Goal: Task Accomplishment & Management: Manage account settings

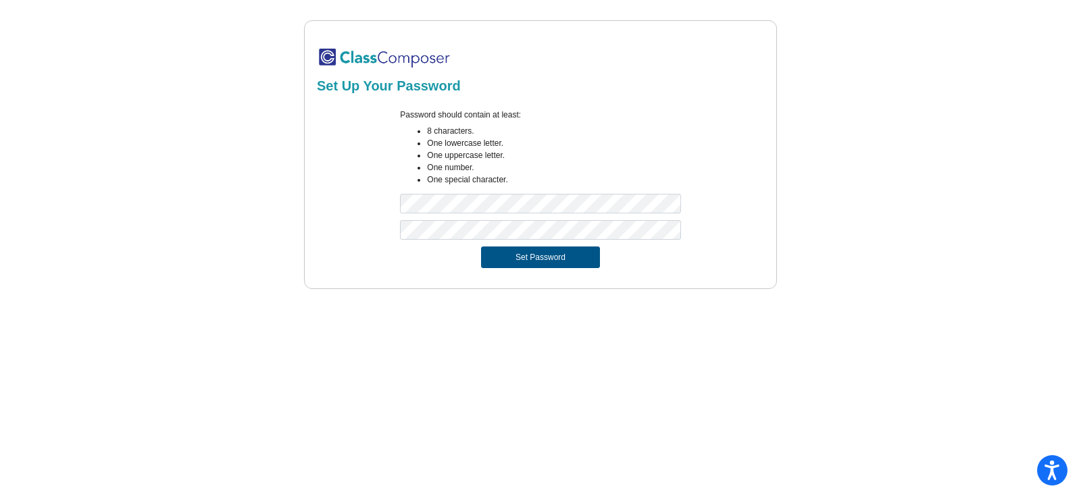
click at [524, 256] on button "Set Password" at bounding box center [540, 258] width 119 height 22
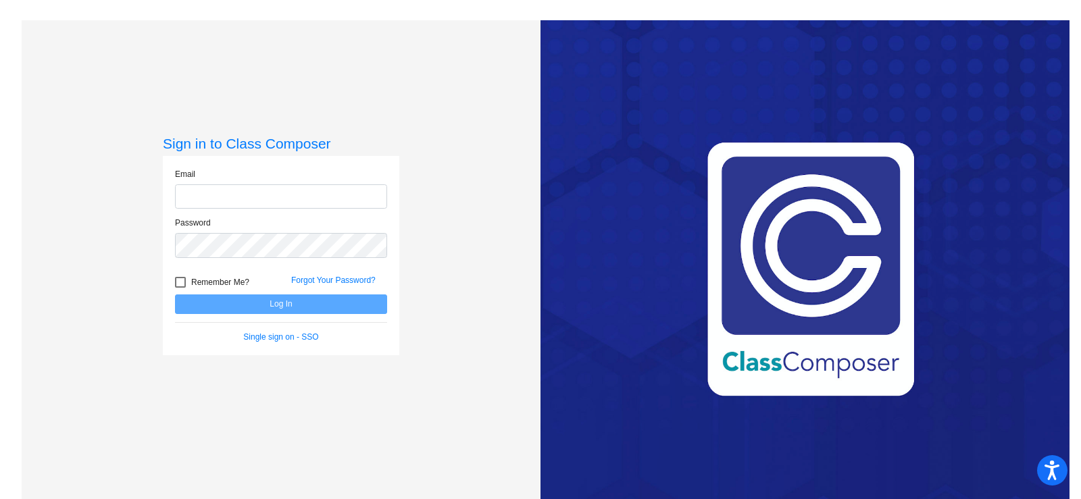
click at [204, 190] on input "email" at bounding box center [281, 197] width 212 height 25
click at [257, 170] on div "Email" at bounding box center [281, 188] width 212 height 41
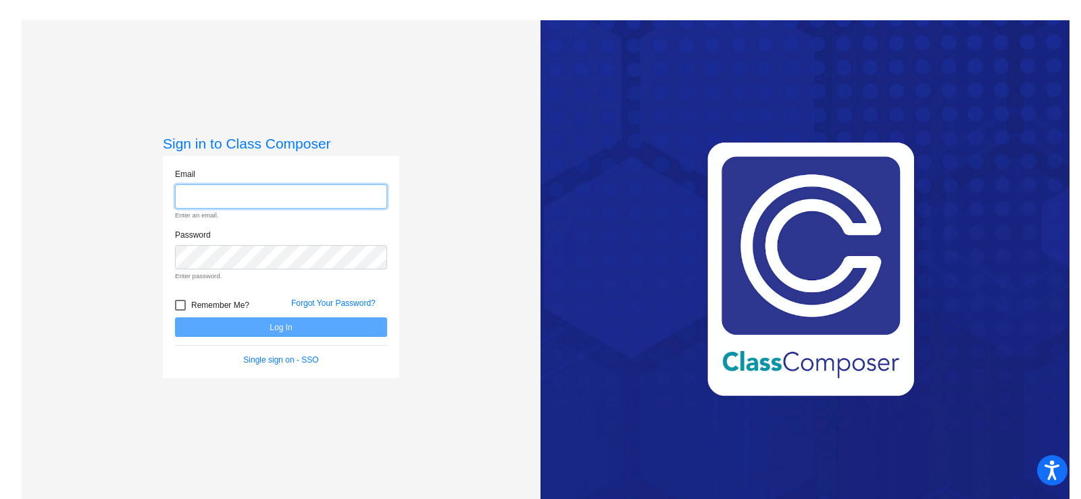
click at [257, 190] on input "email" at bounding box center [281, 197] width 212 height 25
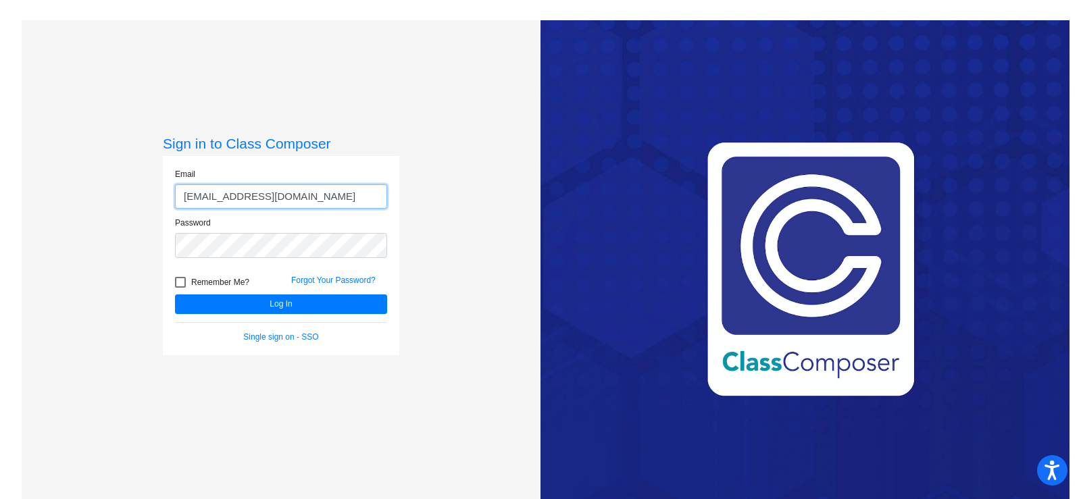
type input "[EMAIL_ADDRESS][DOMAIN_NAME]"
click at [175, 295] on button "Log In" at bounding box center [281, 305] width 212 height 20
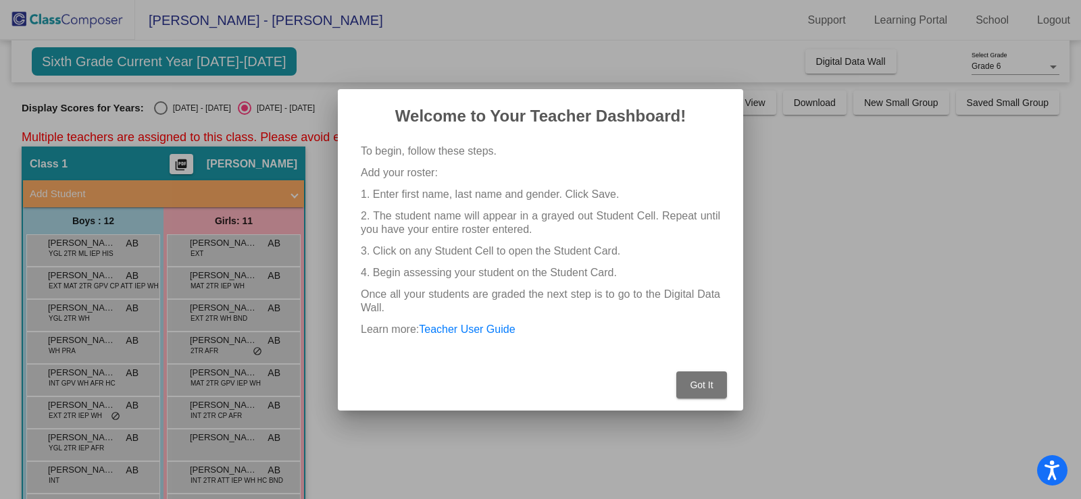
click at [694, 383] on span "Got It" at bounding box center [701, 385] width 23 height 11
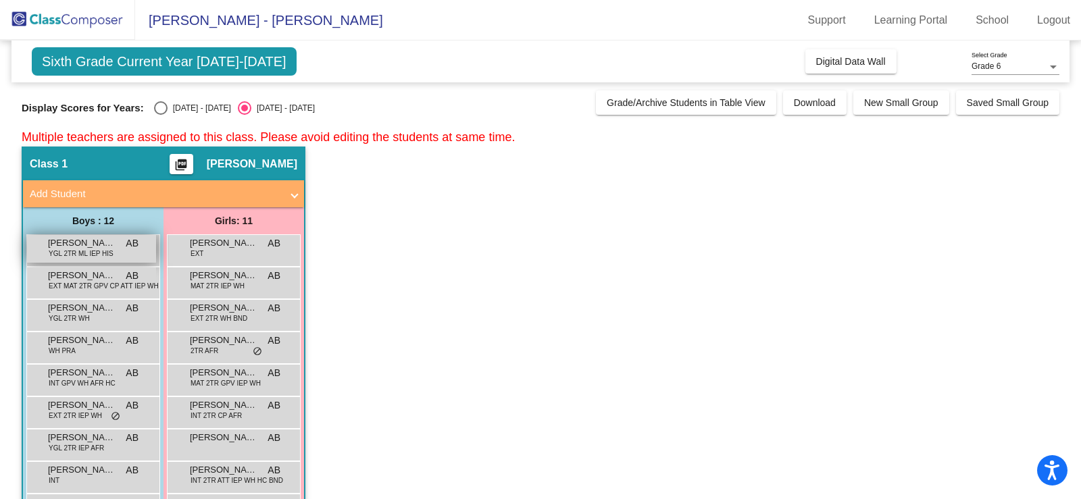
click at [59, 250] on span "YGL 2TR ML IEP HIS" at bounding box center [81, 254] width 65 height 10
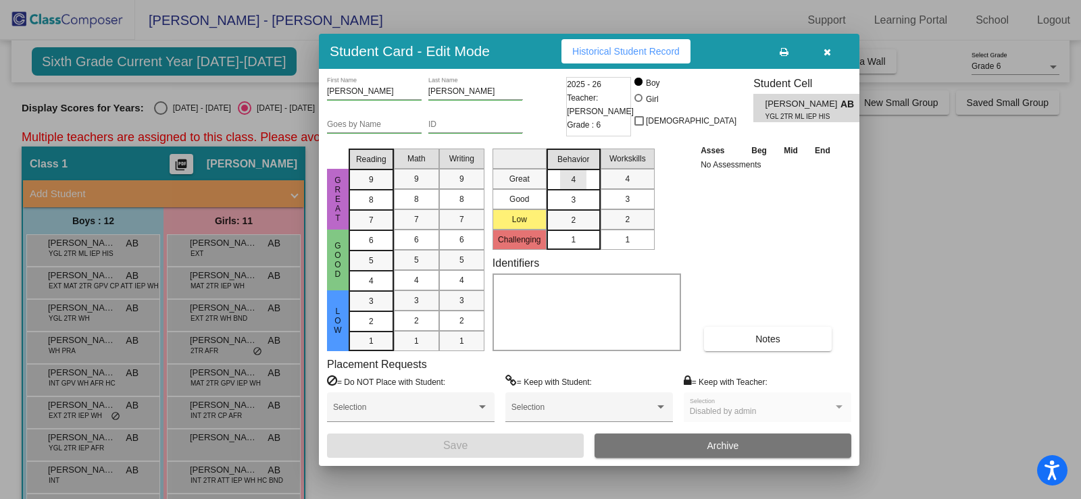
click at [573, 178] on span "4" at bounding box center [573, 180] width 5 height 12
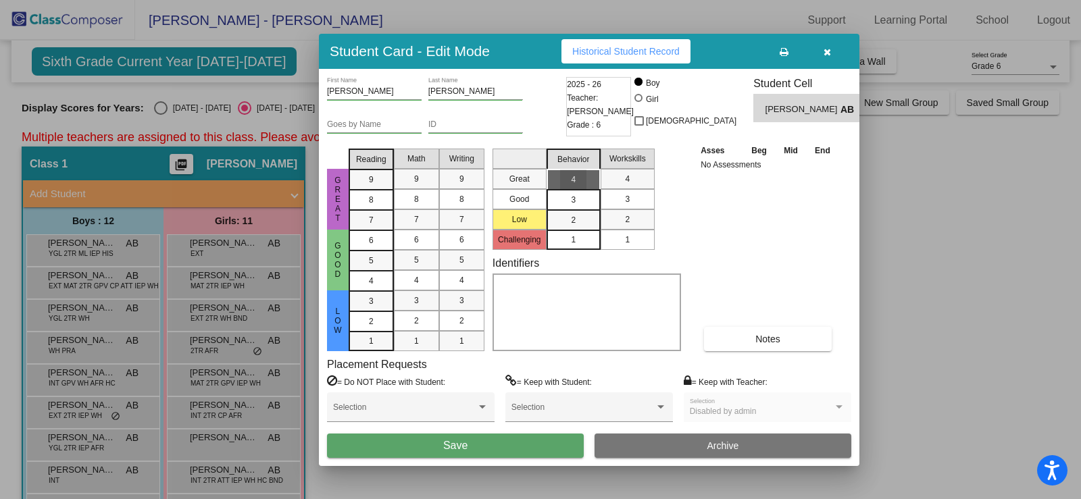
click at [573, 178] on span "4" at bounding box center [573, 180] width 5 height 12
click at [570, 198] on div "3" at bounding box center [573, 200] width 26 height 20
click at [574, 217] on span "2" at bounding box center [573, 220] width 5 height 12
click at [569, 239] on div "1" at bounding box center [573, 240] width 26 height 20
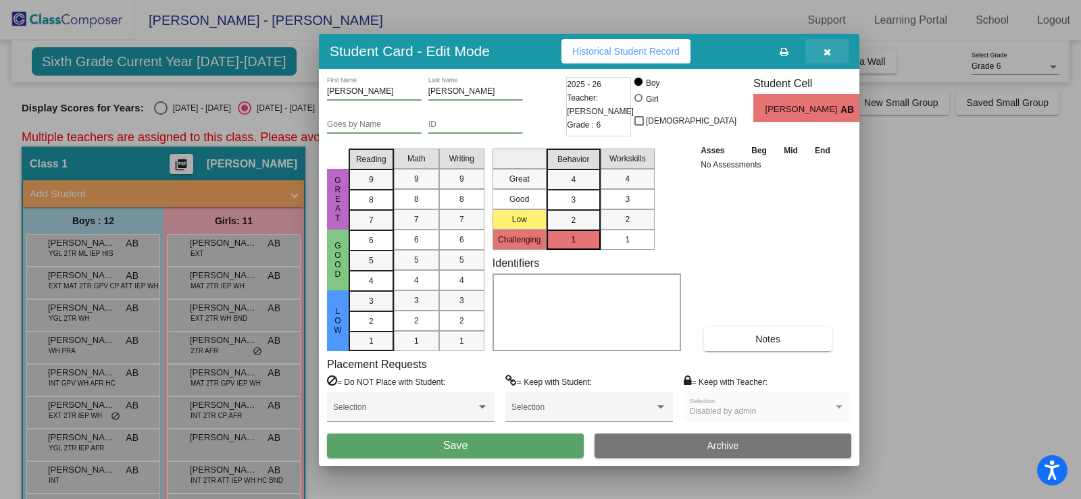
click at [822, 46] on button "button" at bounding box center [827, 51] width 43 height 24
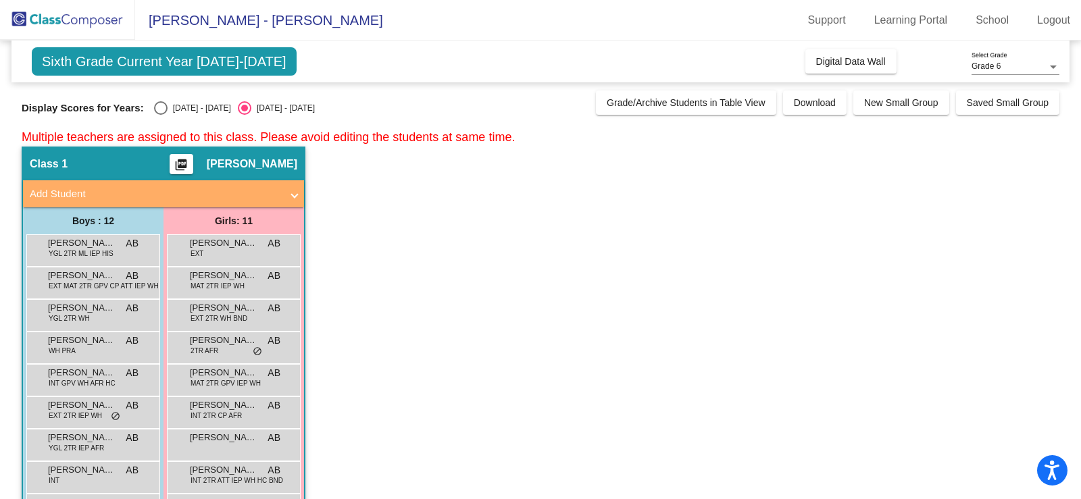
click at [105, 20] on img at bounding box center [67, 20] width 135 height 40
click at [164, 109] on div "Select an option" at bounding box center [161, 108] width 14 height 14
click at [161, 115] on input "[DATE] - [DATE]" at bounding box center [160, 115] width 1 height 1
radio input "true"
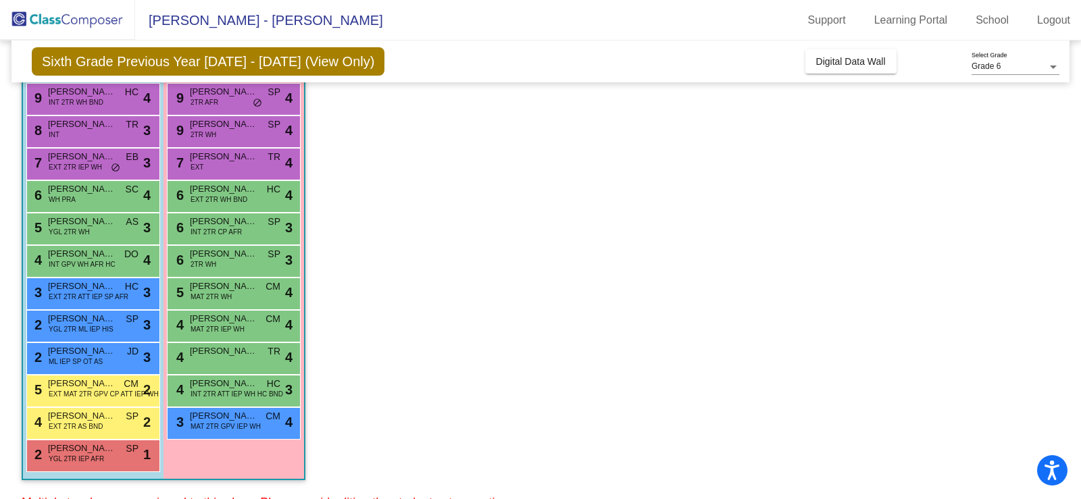
scroll to position [135, 0]
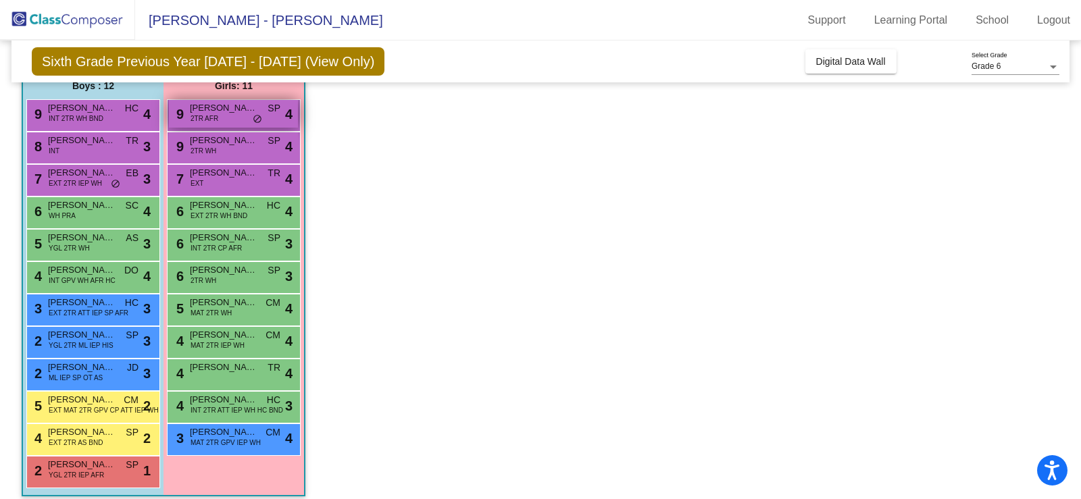
click at [203, 116] on span "2TR AFR" at bounding box center [205, 119] width 28 height 10
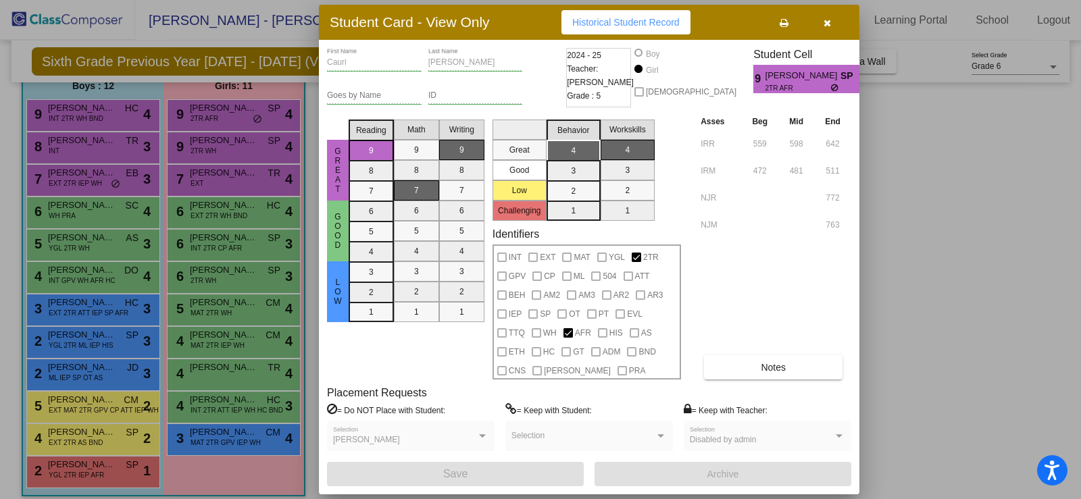
click at [827, 24] on icon "button" at bounding box center [827, 22] width 7 height 9
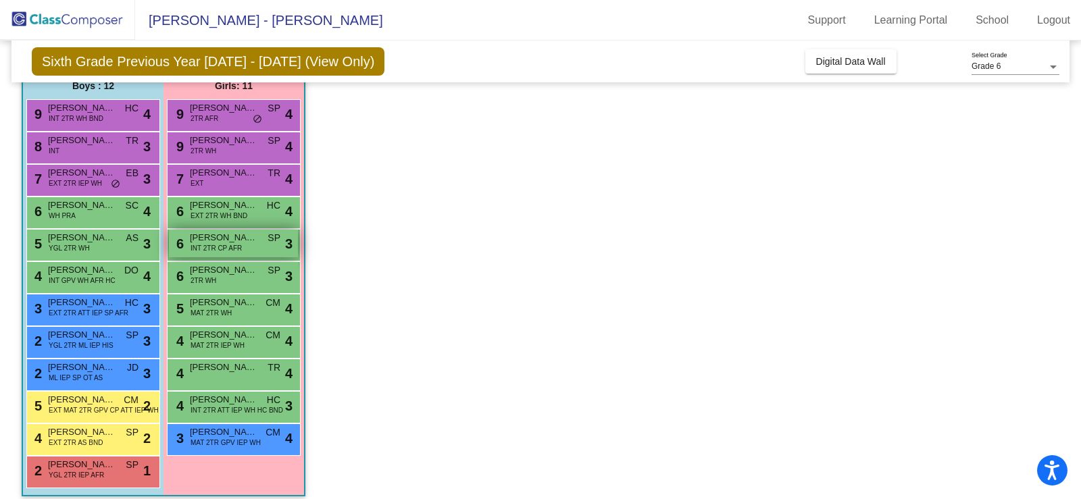
click at [223, 247] on span "INT 2TR CP AFR" at bounding box center [216, 248] width 51 height 10
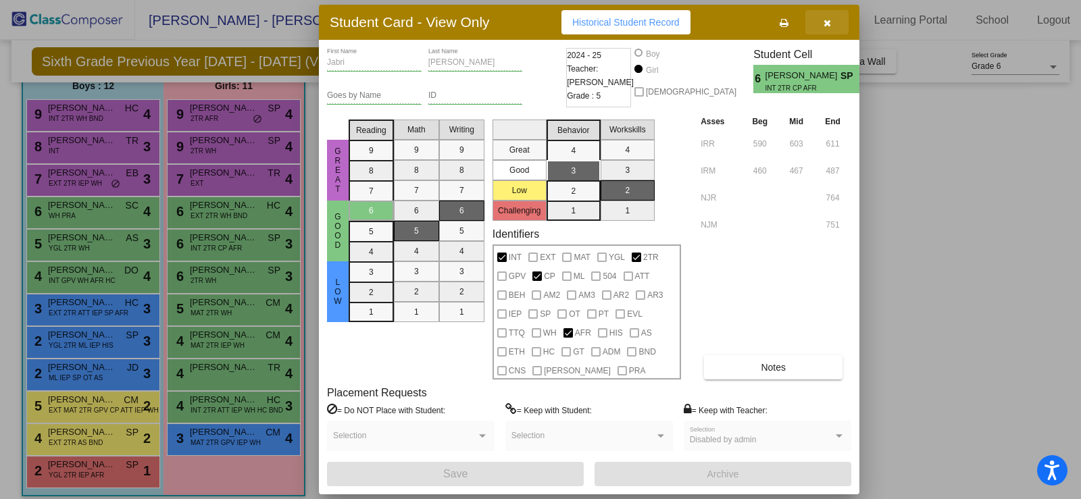
click at [830, 18] on span "button" at bounding box center [827, 22] width 7 height 11
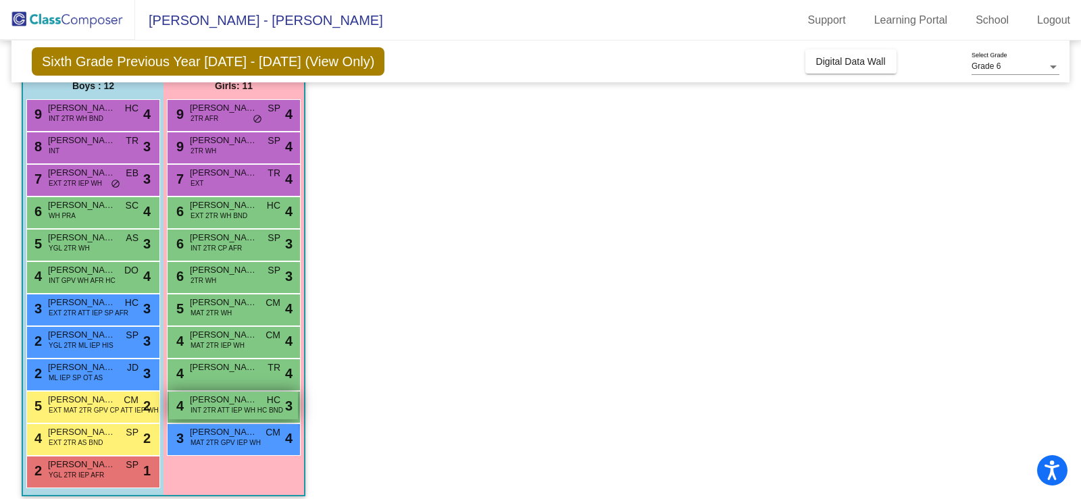
click at [204, 401] on span "[PERSON_NAME]" at bounding box center [224, 400] width 68 height 14
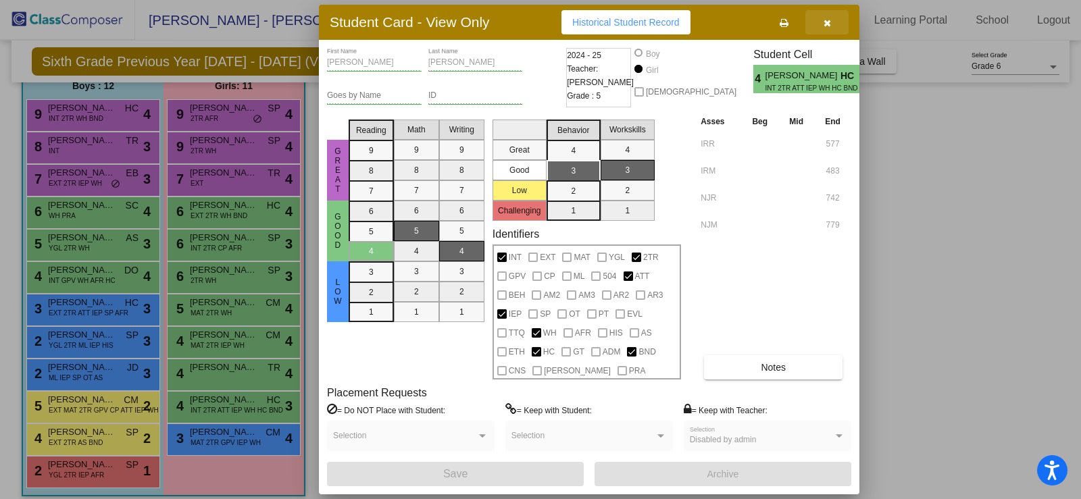
click at [822, 22] on button "button" at bounding box center [827, 22] width 43 height 24
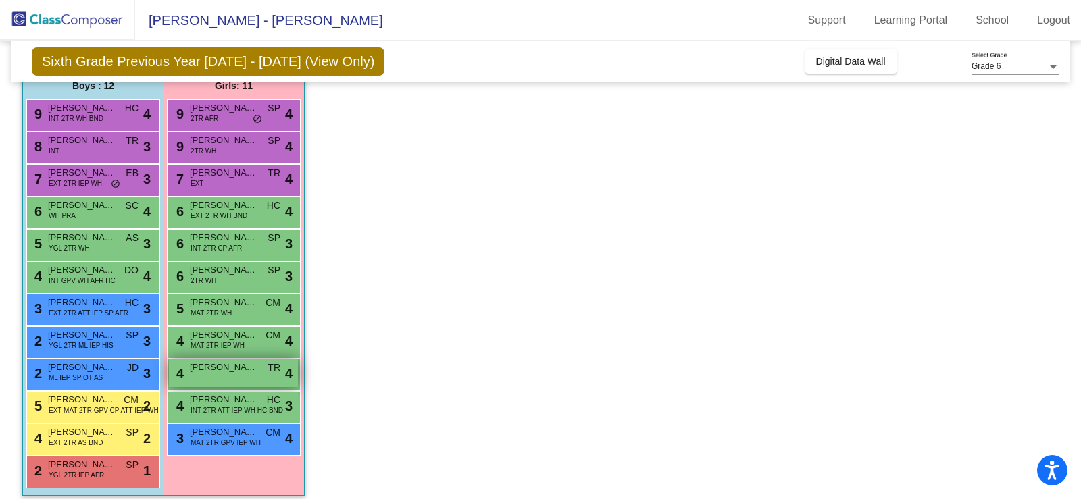
click at [231, 366] on span "[PERSON_NAME]" at bounding box center [224, 368] width 68 height 14
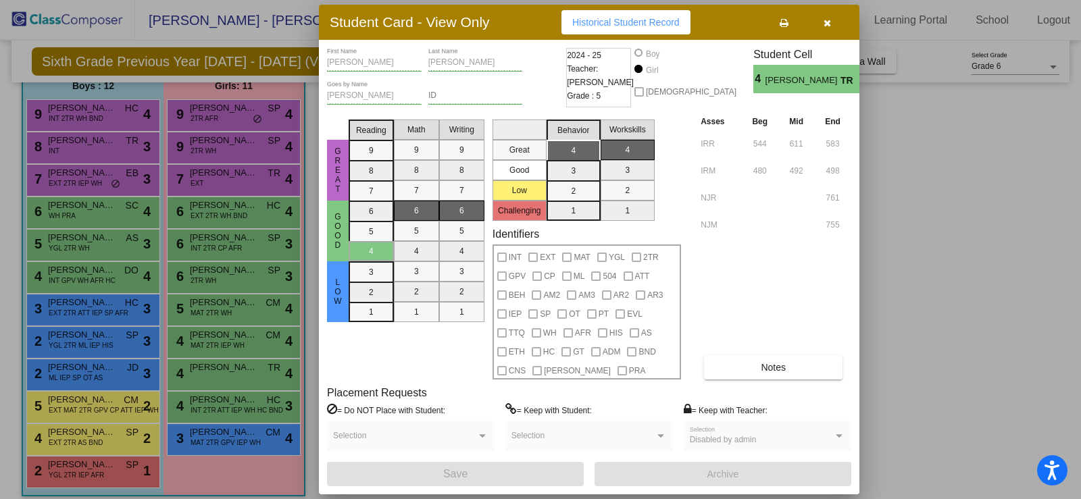
click at [826, 18] on span "button" at bounding box center [827, 22] width 7 height 11
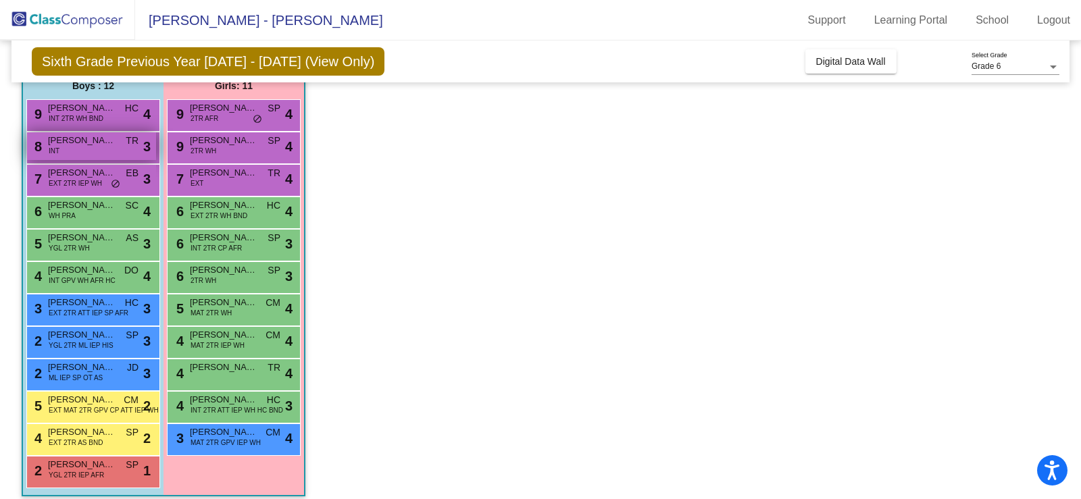
click at [80, 141] on span "[PERSON_NAME]" at bounding box center [82, 141] width 68 height 14
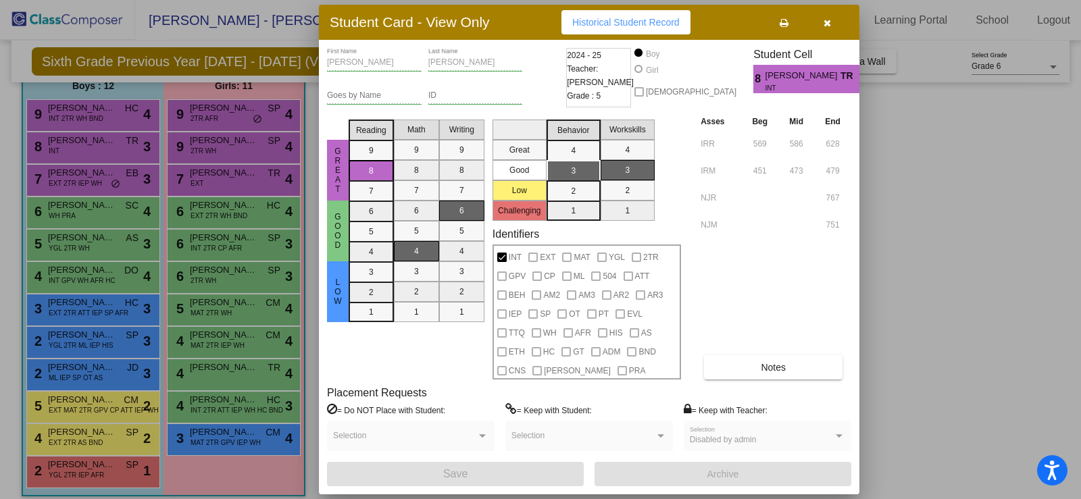
click at [827, 22] on icon "button" at bounding box center [827, 22] width 7 height 9
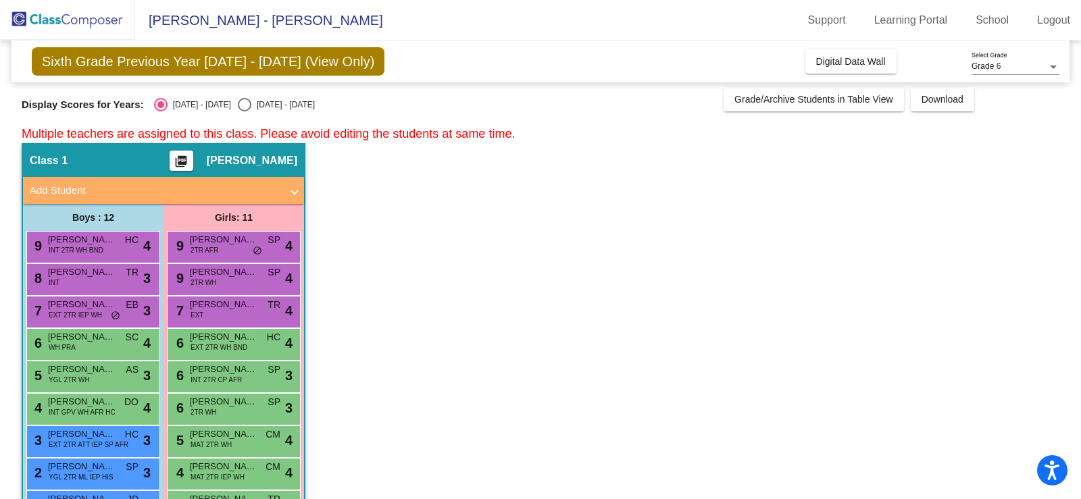
scroll to position [0, 0]
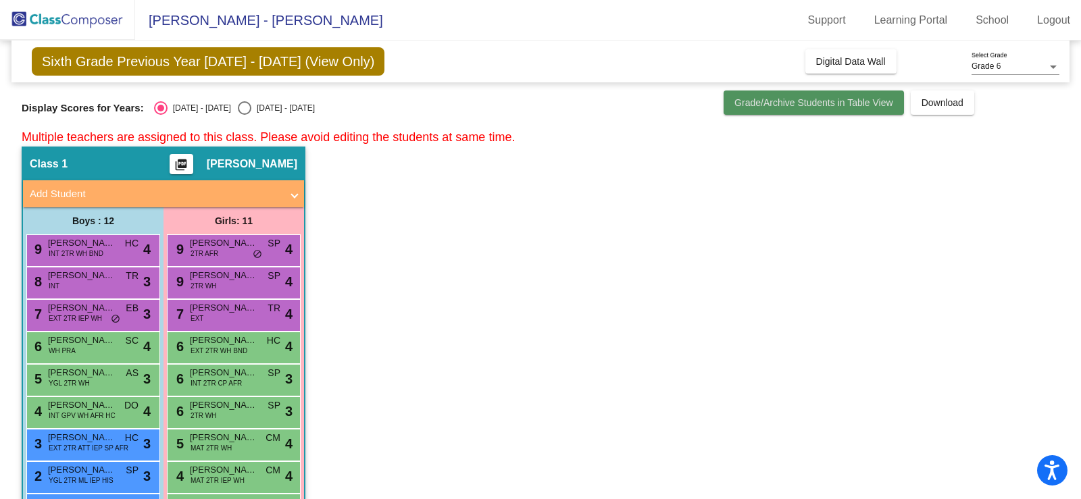
click at [804, 107] on span "Grade/Archive Students in Table View" at bounding box center [814, 102] width 159 height 11
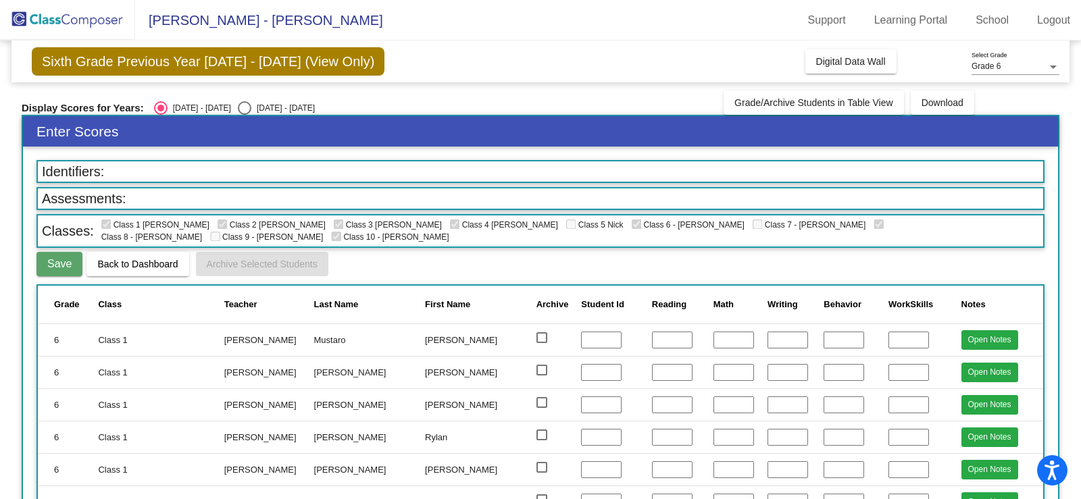
click at [324, 183] on div "Identifiers:" at bounding box center [540, 171] width 1008 height 23
click at [324, 174] on div at bounding box center [510, 171] width 804 height 7
click at [91, 180] on span "Identifiers:" at bounding box center [73, 171] width 70 height 19
click at [118, 168] on div at bounding box center [510, 171] width 804 height 7
click at [838, 57] on span "Digital Data Wall" at bounding box center [851, 61] width 70 height 11
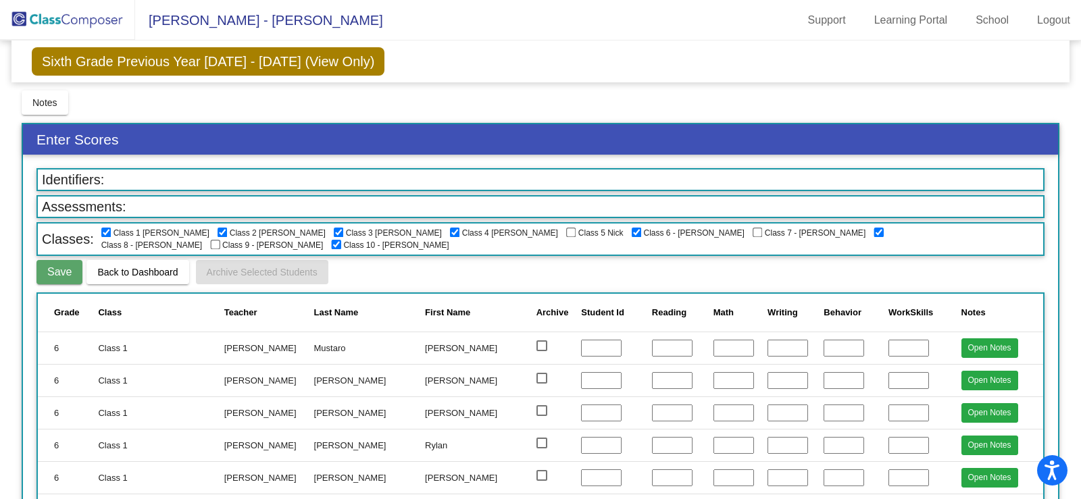
click at [226, 41] on div "Sixth Grade Previous Year [DATE] - [DATE] (View Only) Add, Move, or Retain Stud…" at bounding box center [540, 62] width 1058 height 42
click at [224, 55] on span "Sixth Grade Previous Year [DATE] - [DATE] (View Only)" at bounding box center [208, 61] width 353 height 28
click at [92, 11] on img at bounding box center [67, 20] width 135 height 40
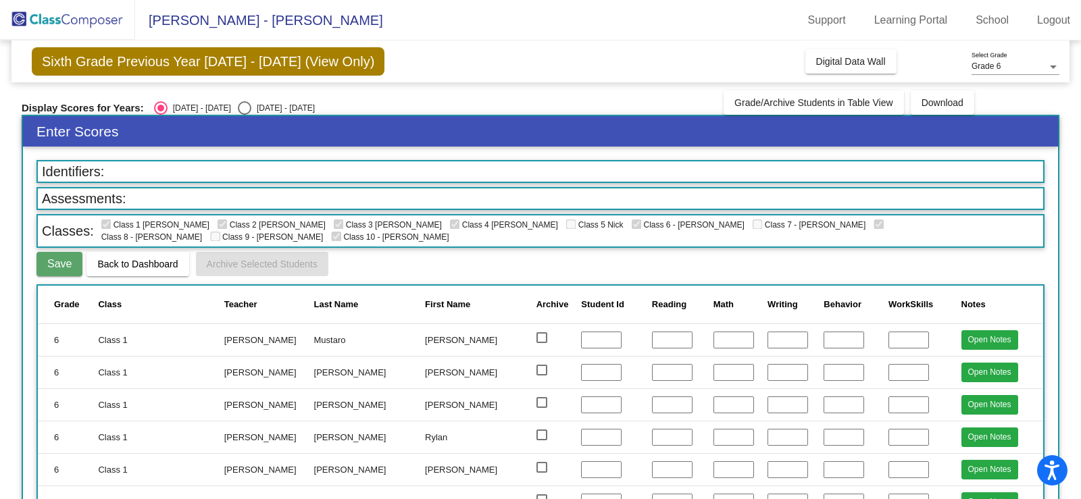
click at [644, 33] on mat-toolbar "[PERSON_NAME] - [PERSON_NAME] Support Learning Portal School Logout" at bounding box center [540, 20] width 1081 height 41
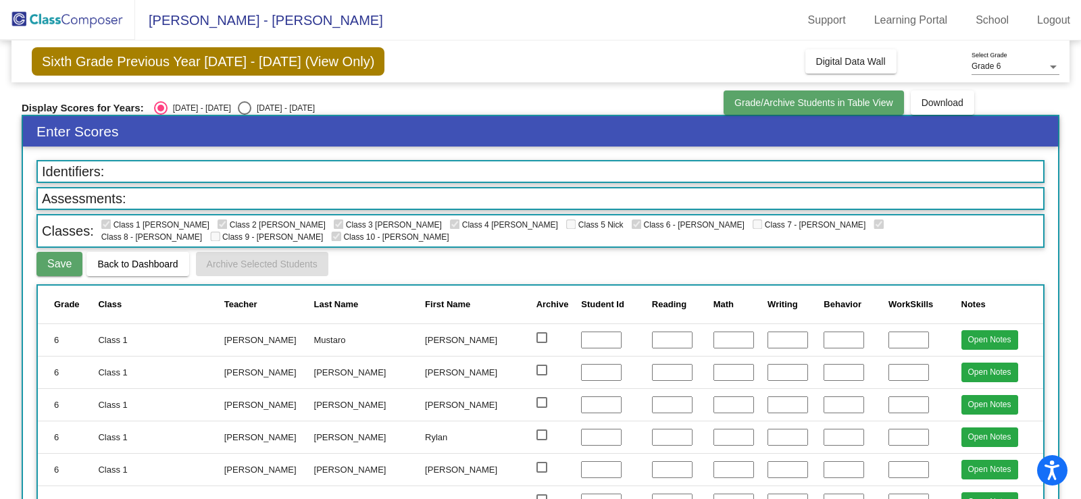
click at [852, 105] on span "Grade/Archive Students in Table View" at bounding box center [814, 102] width 159 height 11
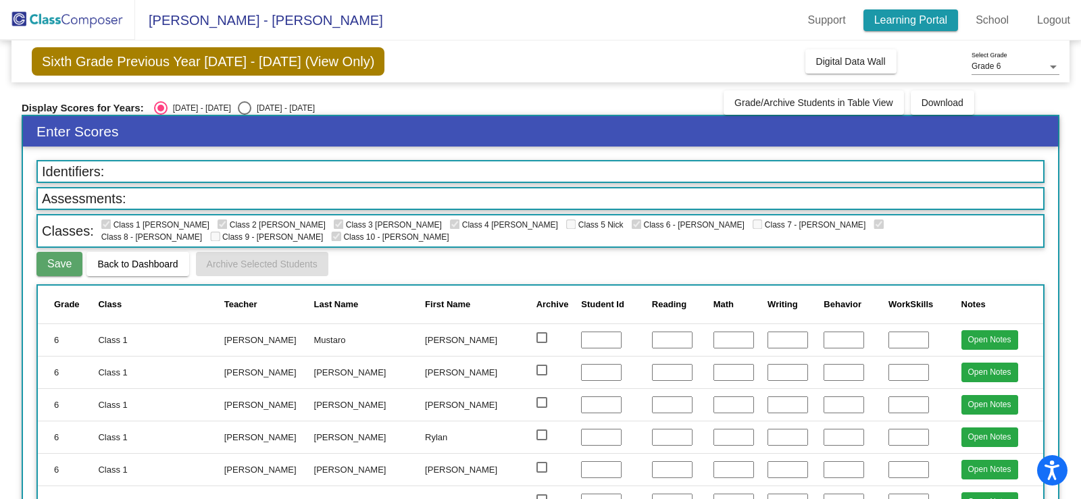
click at [886, 14] on link "Learning Portal" at bounding box center [911, 20] width 95 height 22
click at [991, 19] on link "School" at bounding box center [992, 20] width 55 height 22
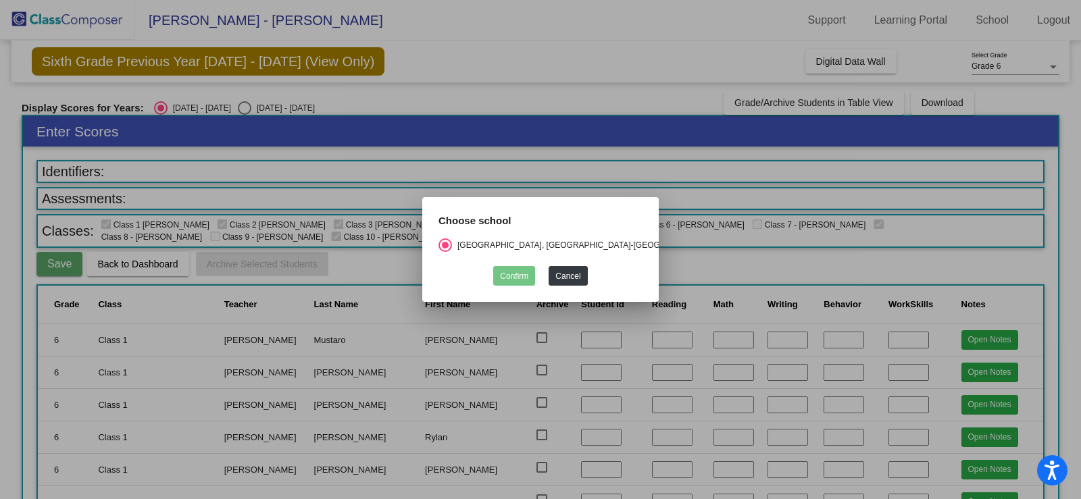
click at [516, 266] on div "Confirm Cancel" at bounding box center [541, 273] width 204 height 26
drag, startPoint x: 446, startPoint y: 54, endPoint x: 293, endPoint y: 108, distance: 162.0
click at [446, 53] on div at bounding box center [540, 249] width 1081 height 499
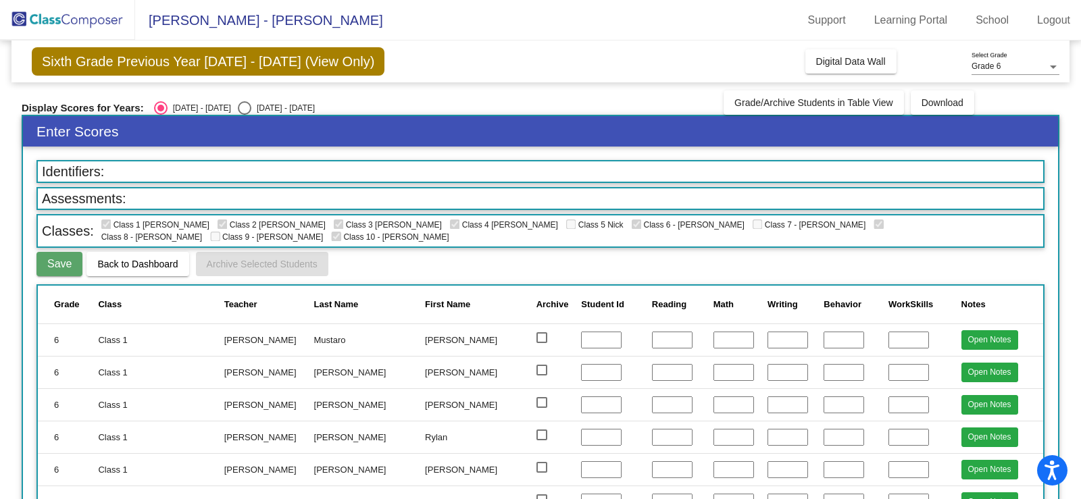
click at [149, 268] on span "Back to Dashboard" at bounding box center [137, 264] width 80 height 11
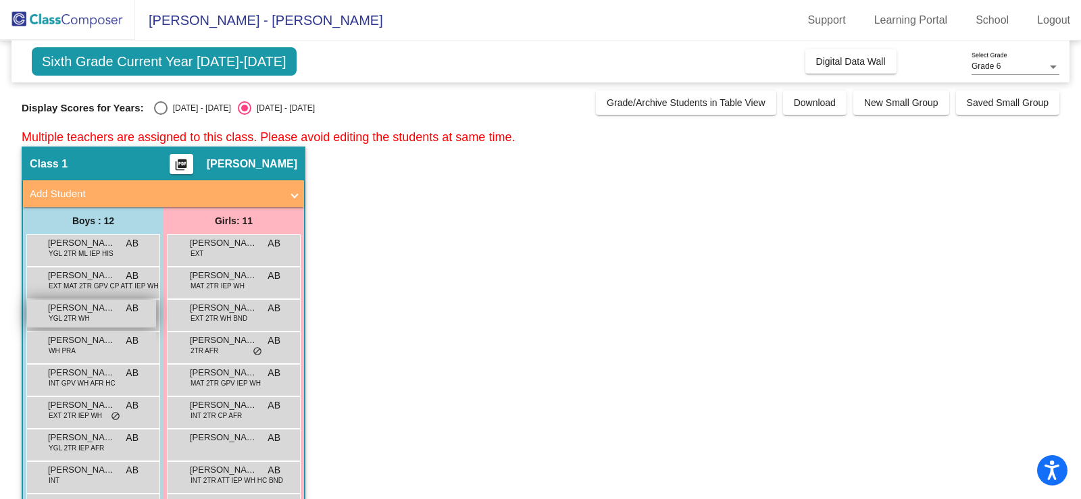
click at [78, 309] on span "[PERSON_NAME]" at bounding box center [82, 308] width 68 height 14
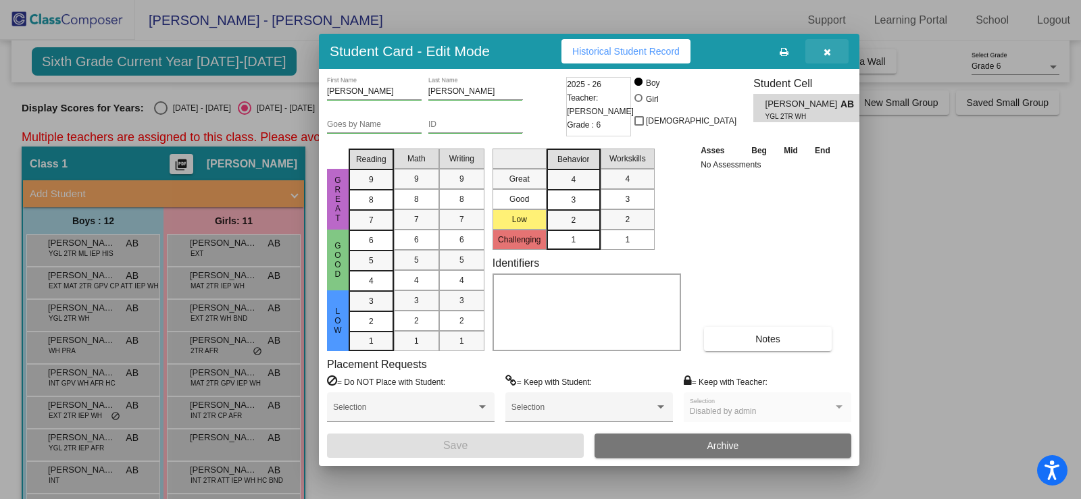
click at [832, 51] on button "button" at bounding box center [827, 51] width 43 height 24
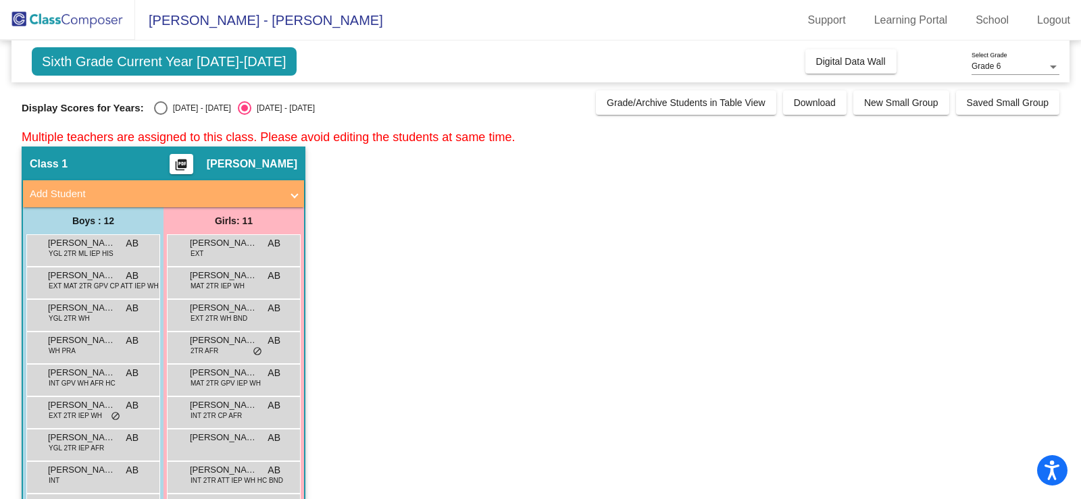
click at [186, 103] on div "[DATE] - [DATE]" at bounding box center [200, 108] width 64 height 12
click at [161, 115] on input "[DATE] - [DATE]" at bounding box center [160, 115] width 1 height 1
radio input "true"
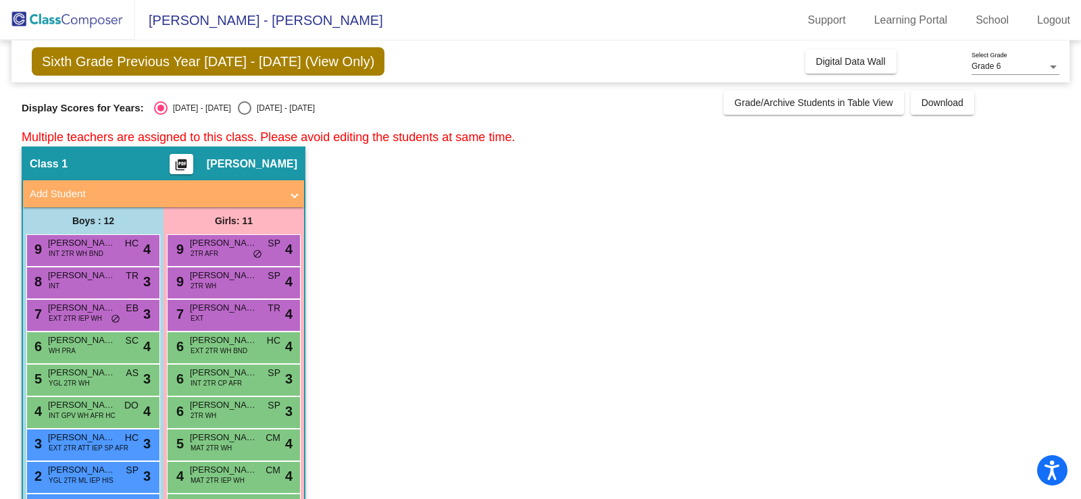
scroll to position [243, 0]
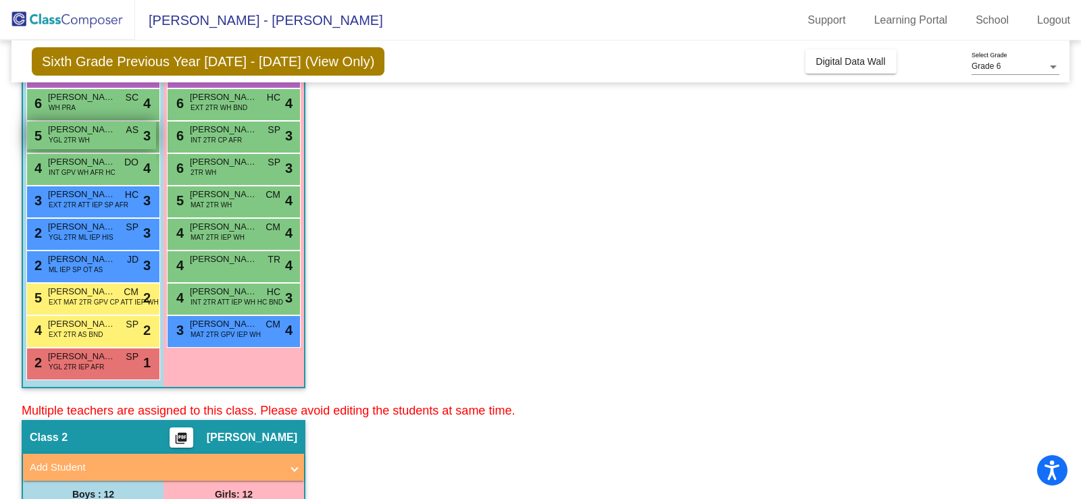
click at [76, 138] on span "YGL 2TR WH" at bounding box center [69, 140] width 41 height 10
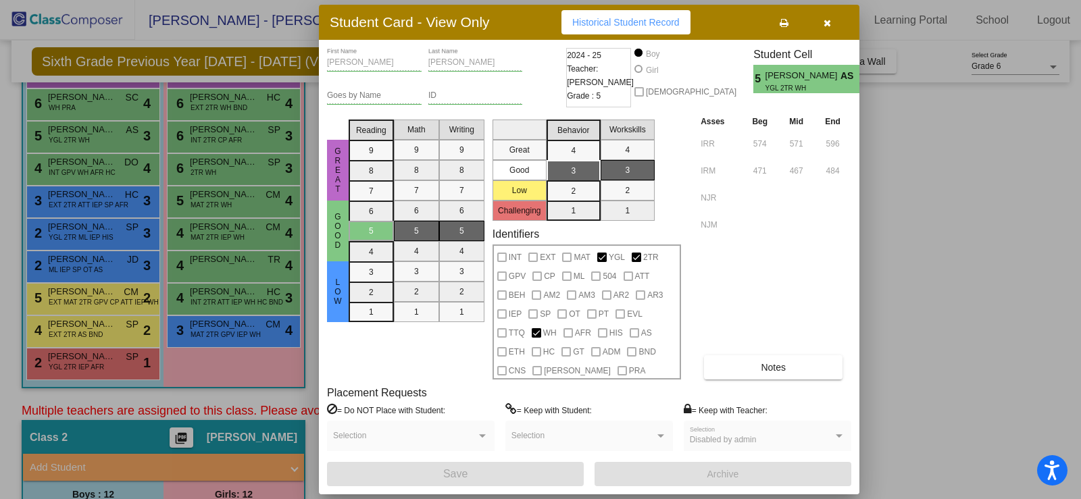
click at [826, 24] on icon "button" at bounding box center [827, 22] width 7 height 9
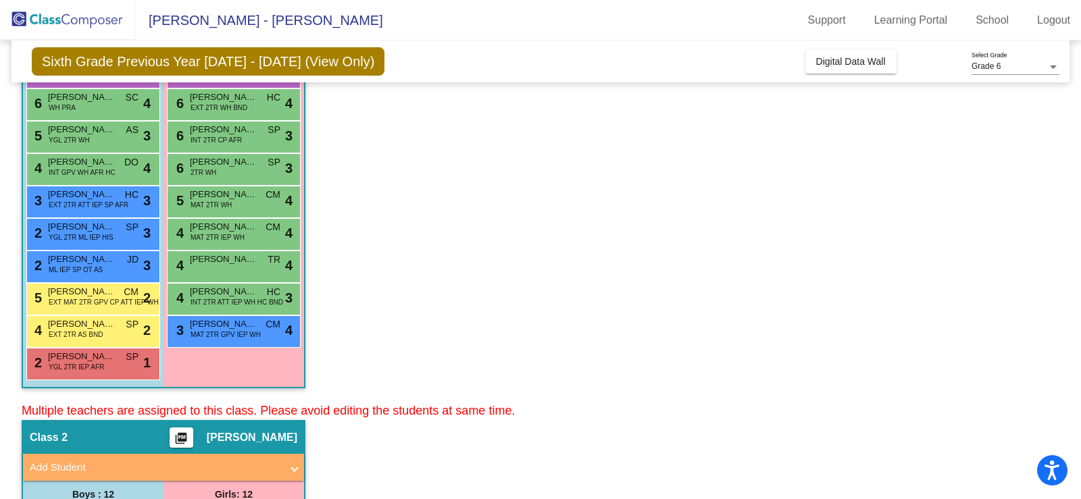
click at [502, 214] on app-classroom "Class 1 picture_as_pdf Marissa Smith Add Student First Name Last Name Student I…" at bounding box center [541, 152] width 1038 height 499
